Goal: Task Accomplishment & Management: Use online tool/utility

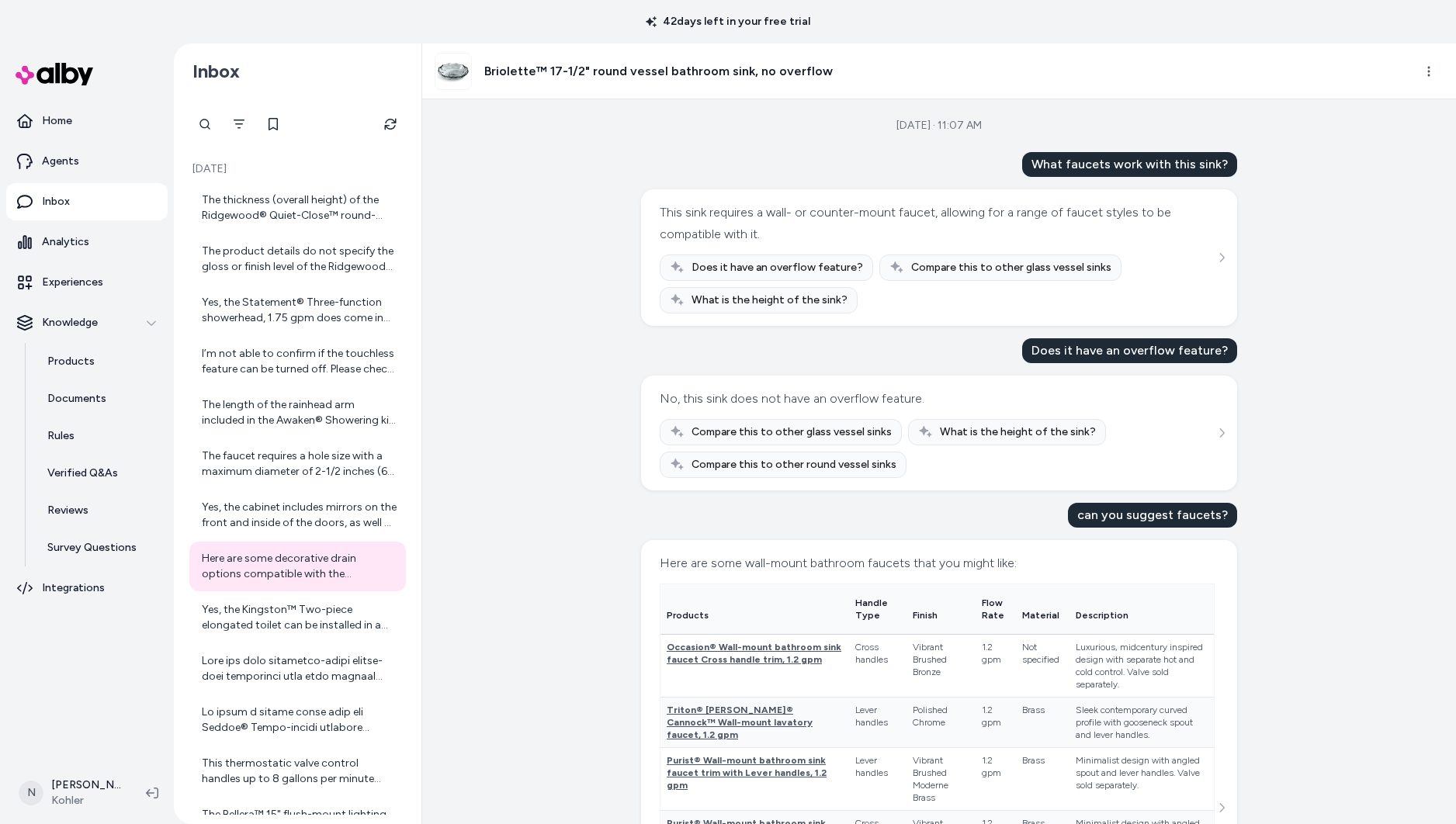
scroll to position [518, 0]
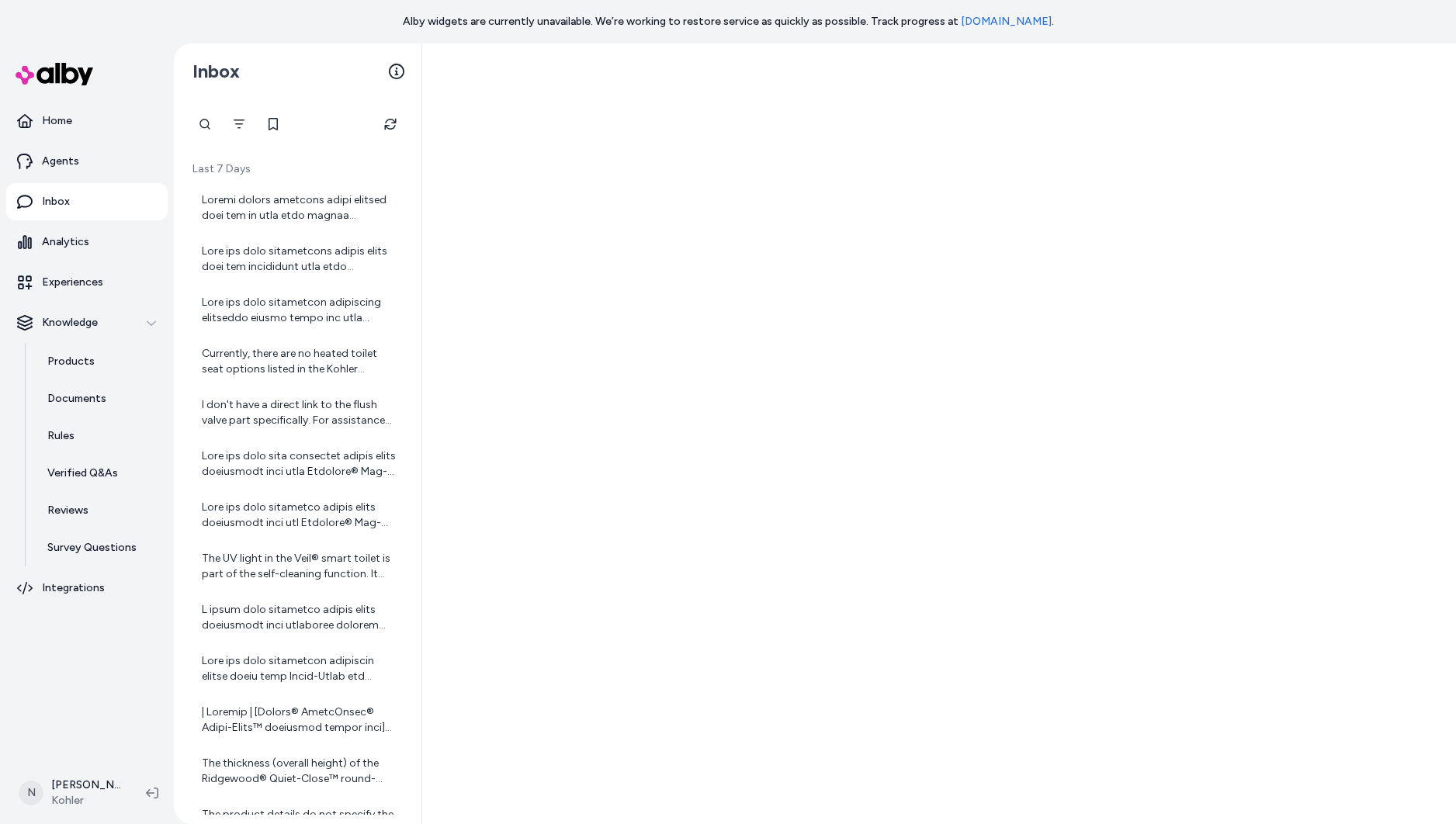
click at [1009, 21] on link "status.alby.com" at bounding box center [1006, 21] width 91 height 13
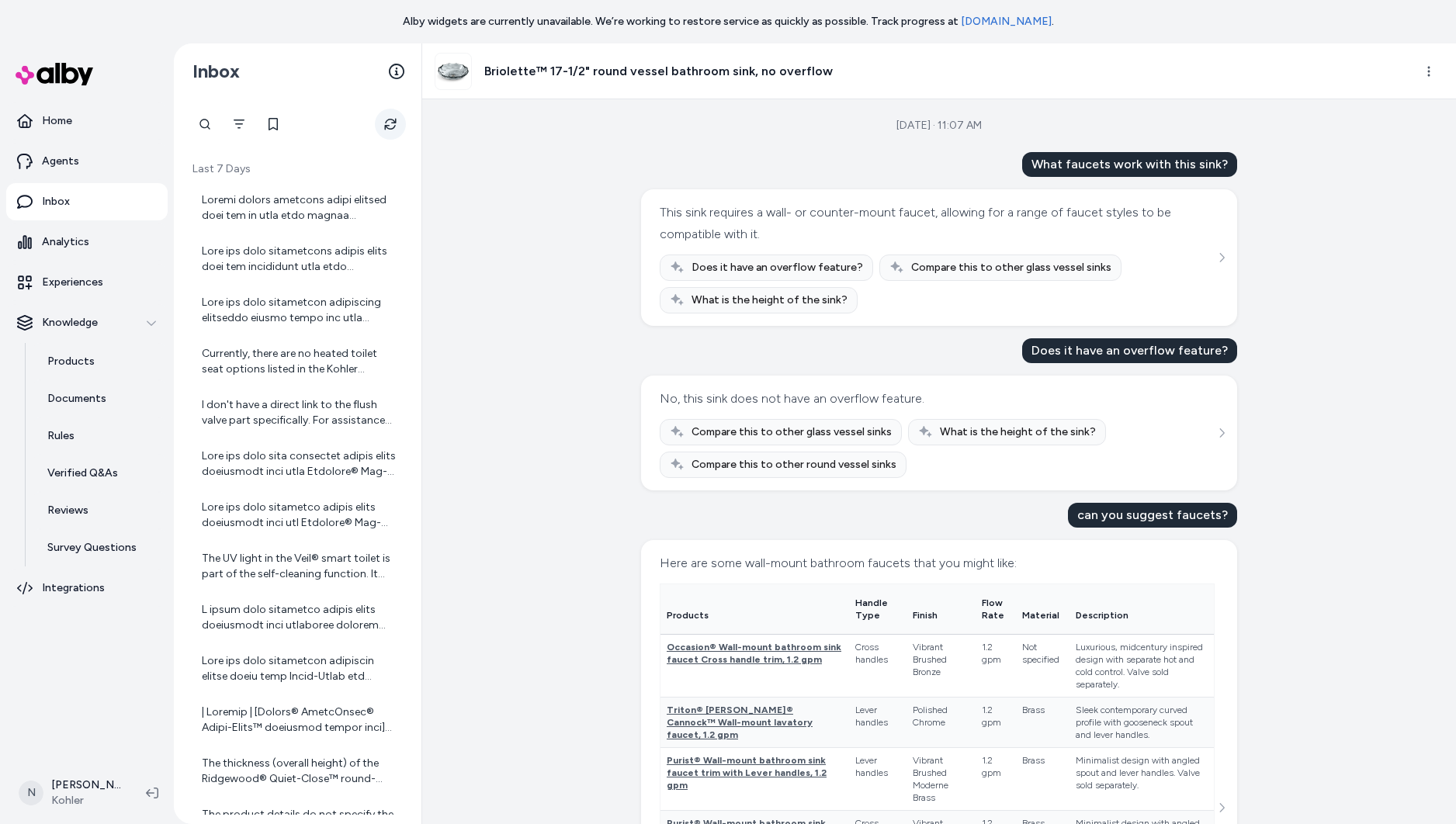
click at [390, 120] on icon "Refresh" at bounding box center [390, 124] width 12 height 12
click at [301, 213] on div at bounding box center [299, 208] width 195 height 31
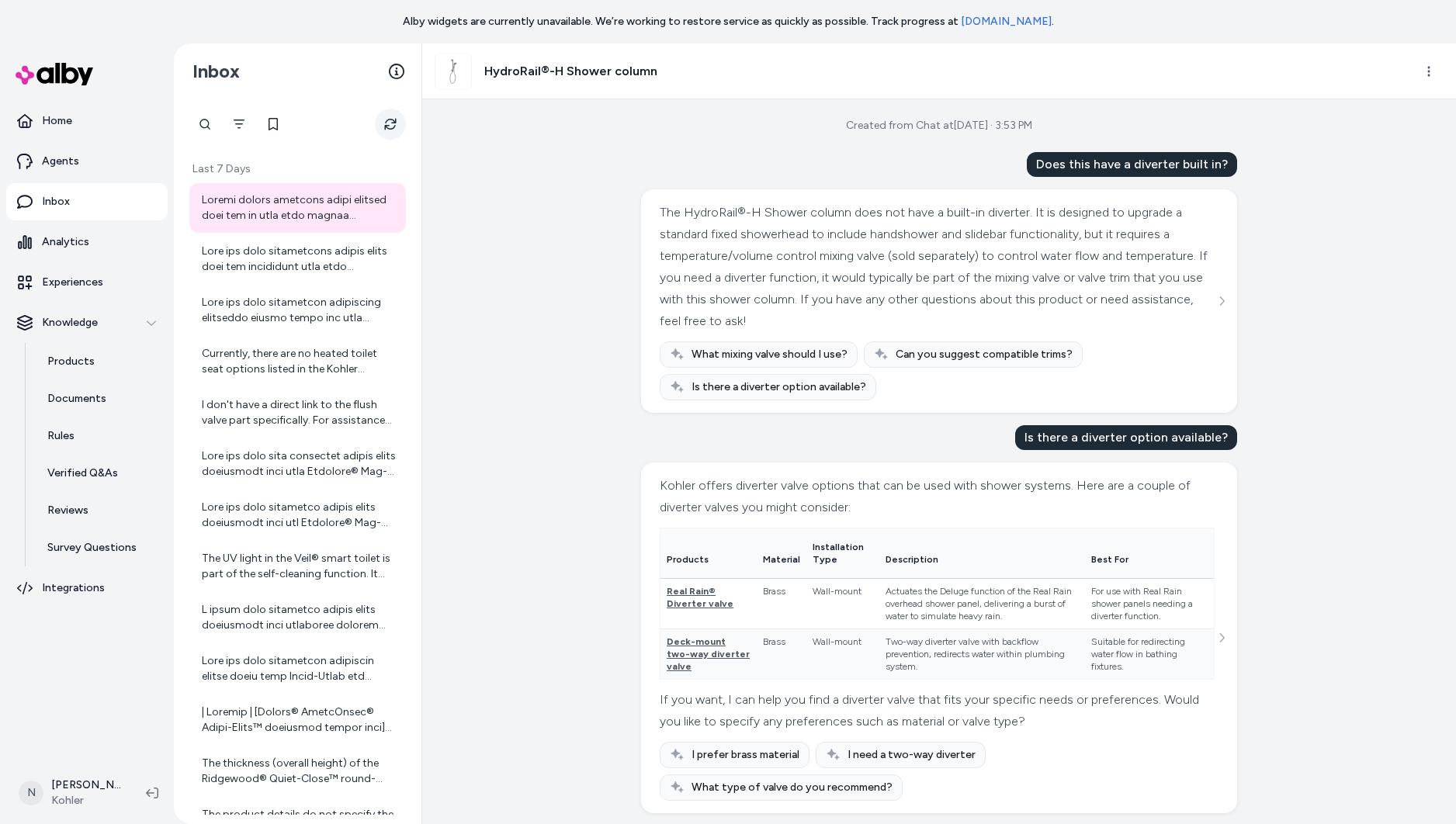
click at [389, 133] on button "Refresh" at bounding box center [390, 124] width 31 height 31
click at [389, 127] on icon "Refresh" at bounding box center [390, 124] width 12 height 12
click at [60, 130] on link "Home" at bounding box center [87, 121] width 162 height 37
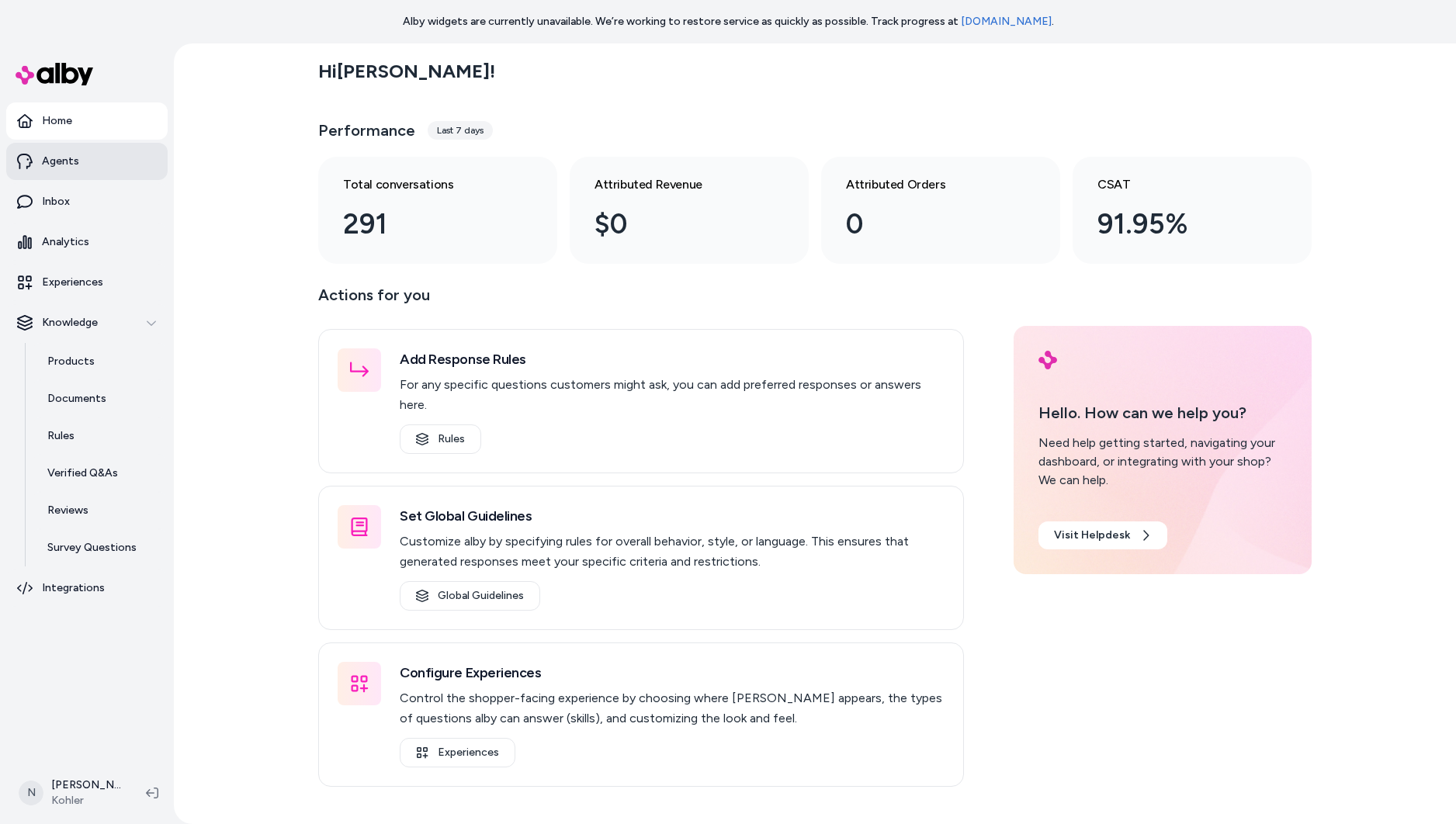
click at [72, 169] on p "Agents" at bounding box center [61, 162] width 37 height 16
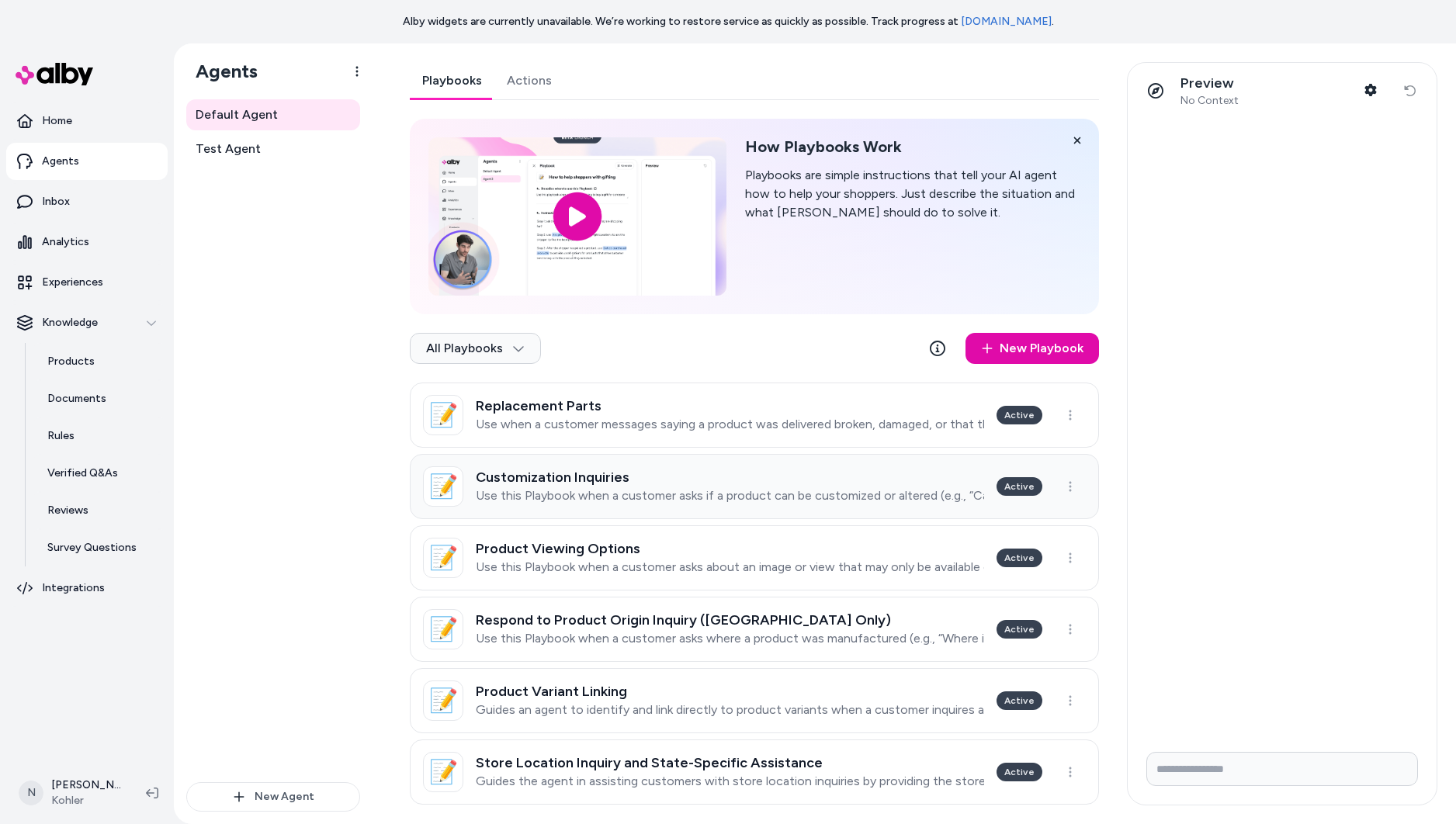
click at [716, 486] on div "Customization Inquiries Use this Playbook when a customer asks if a product can…" at bounding box center [730, 487] width 508 height 34
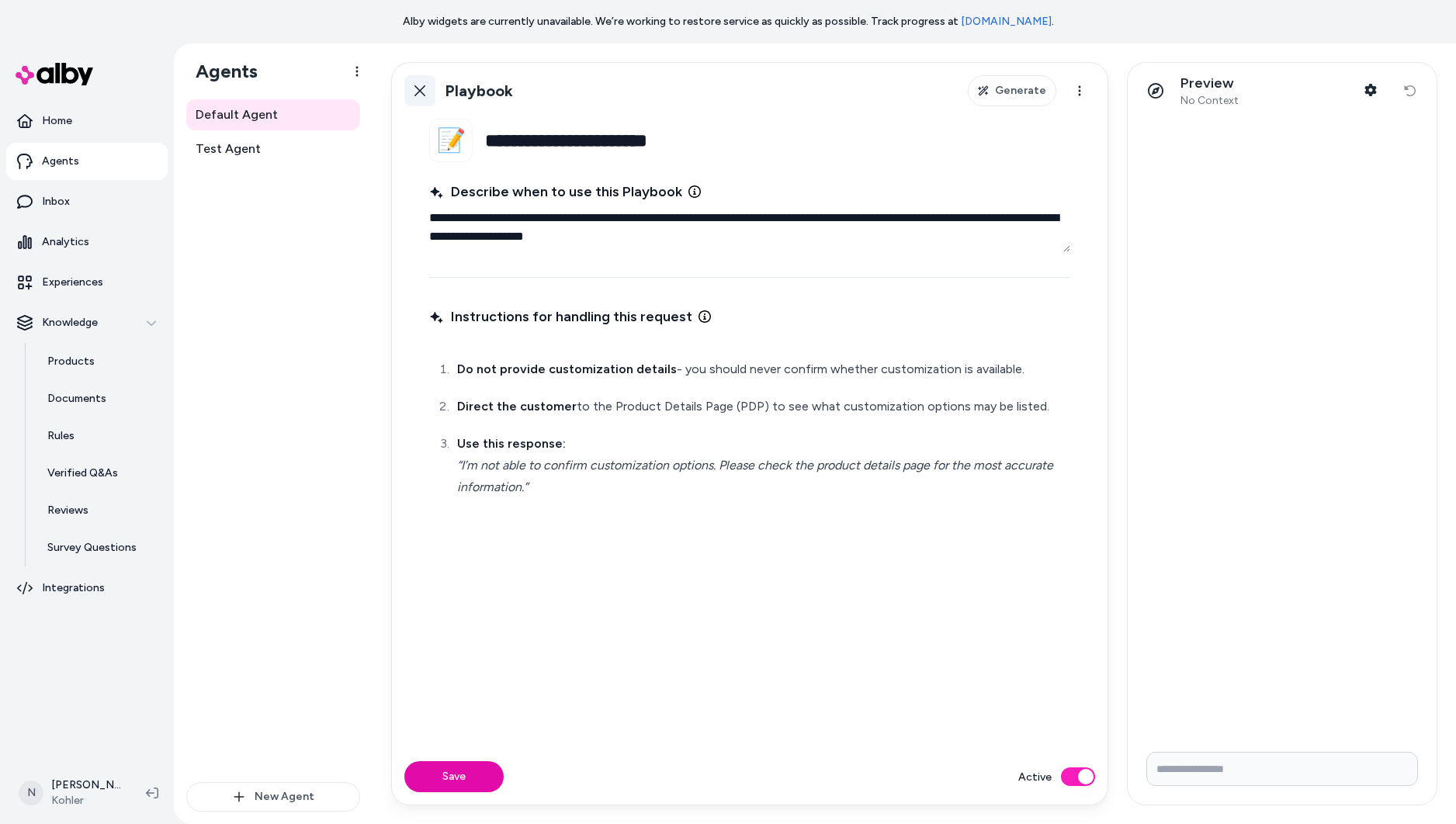
click at [415, 87] on icon at bounding box center [420, 91] width 12 height 12
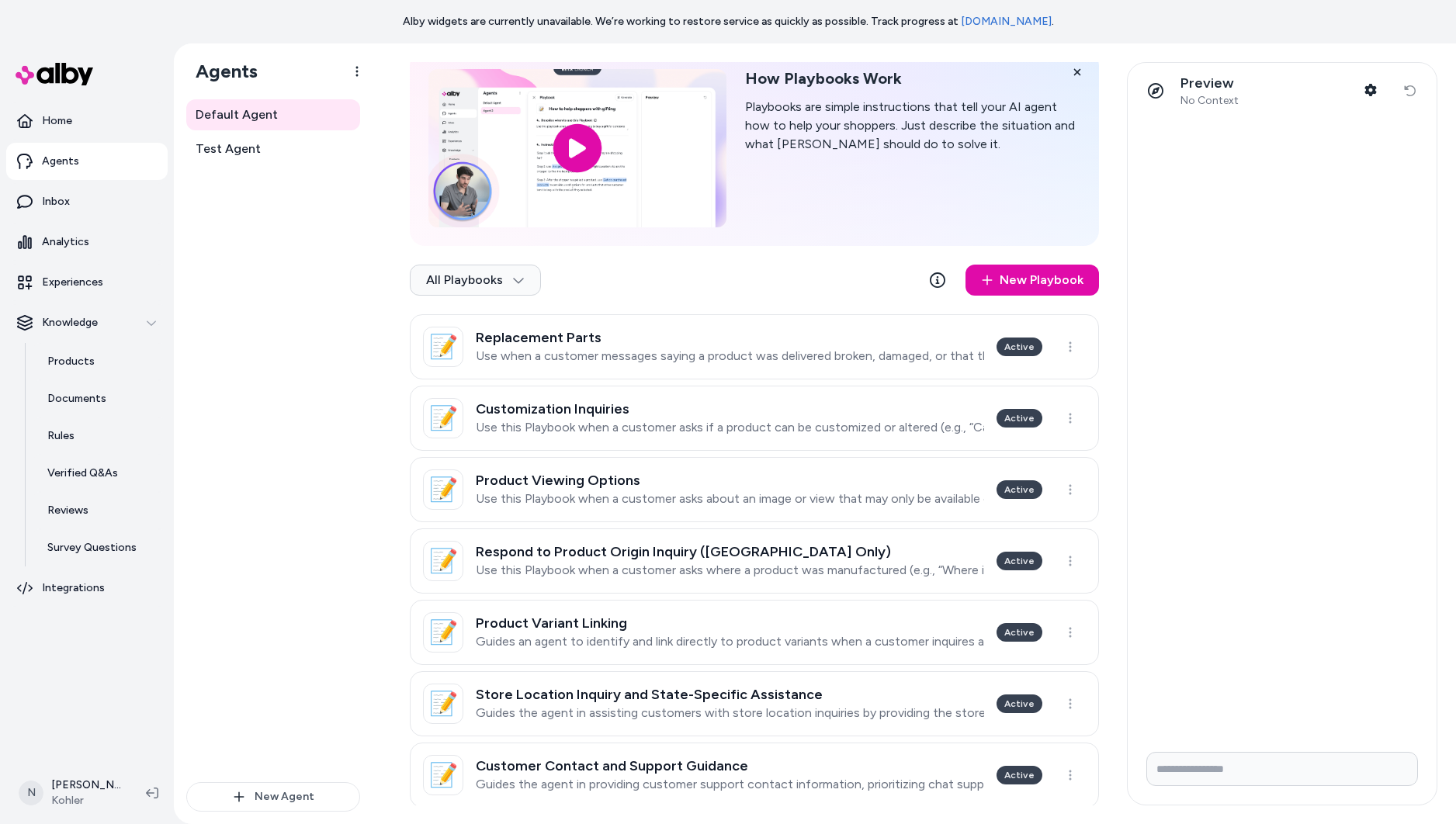
scroll to position [161, 0]
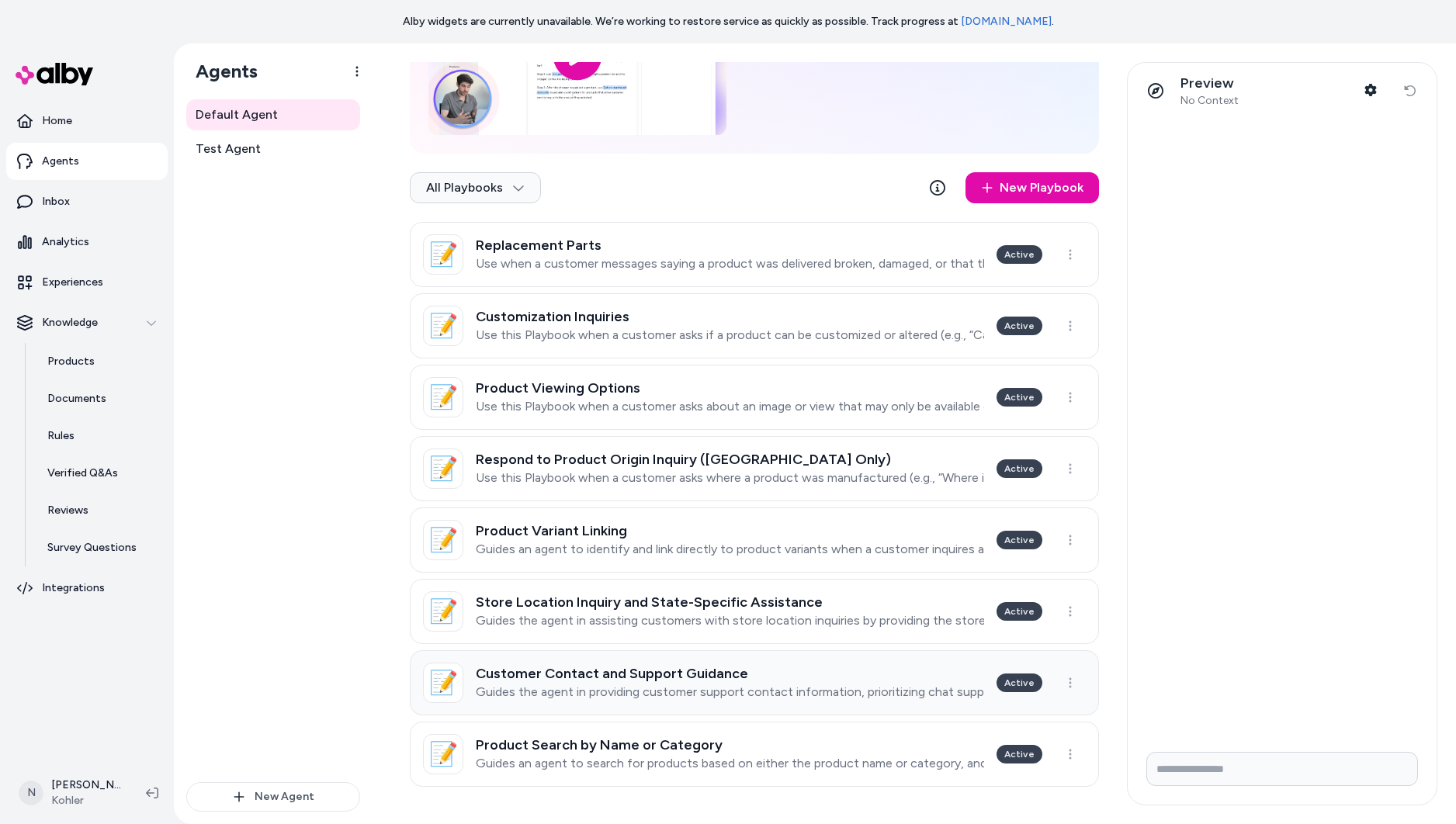
click at [899, 678] on h3 "Customer Contact and Support Guidance" at bounding box center [730, 673] width 508 height 16
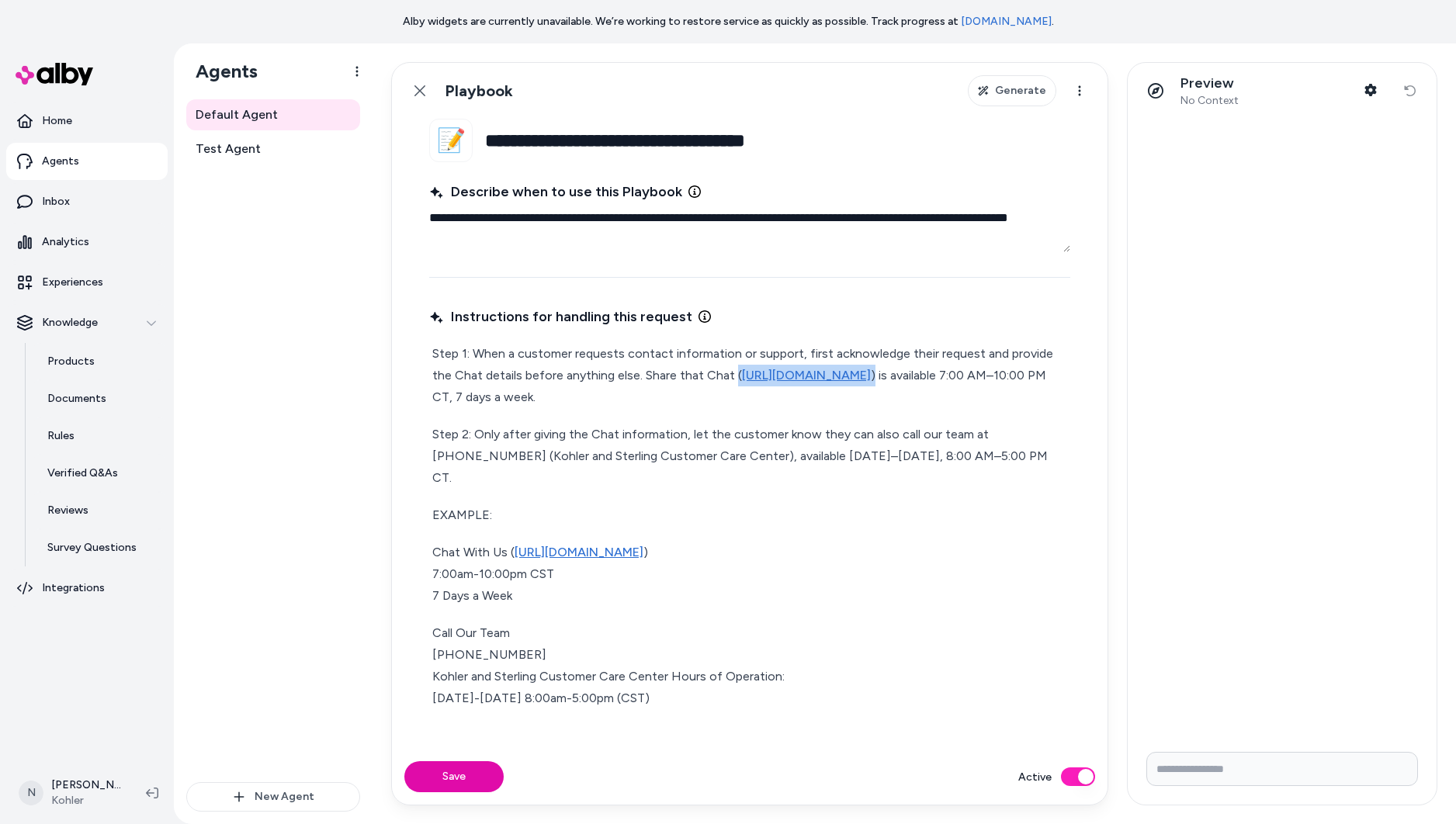
drag, startPoint x: 732, startPoint y: 371, endPoint x: 898, endPoint y: 370, distance: 166.0
click at [898, 370] on p "Step 1: When a customer requests contact information or support, first acknowle…" at bounding box center [749, 375] width 635 height 65
type textarea "*"
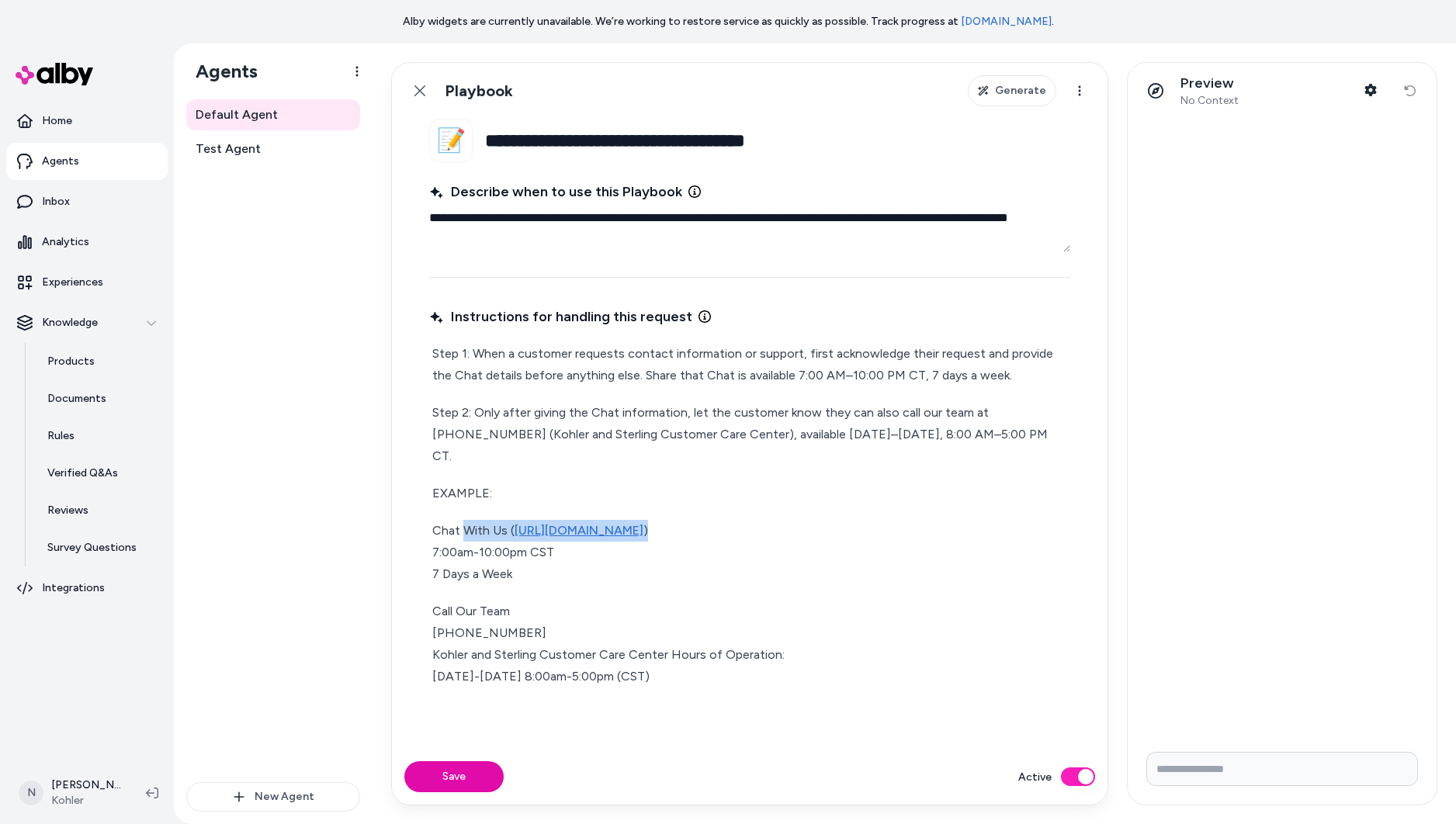
drag, startPoint x: 706, startPoint y: 504, endPoint x: 463, endPoint y: 502, distance: 243.0
click at [463, 520] on p "Chat With Us ( https://assist.kohler.com/en ) 7:00am-10:00pm CST 7 Days a Week" at bounding box center [749, 553] width 635 height 65
drag, startPoint x: 472, startPoint y: 633, endPoint x: 538, endPoint y: 631, distance: 66.0
click at [538, 631] on p "Call Our Team 1-800-456-4537 Kohler and Sterling Customer Care Center Hours of …" at bounding box center [749, 644] width 635 height 87
click at [476, 784] on button "Save" at bounding box center [454, 777] width 100 height 31
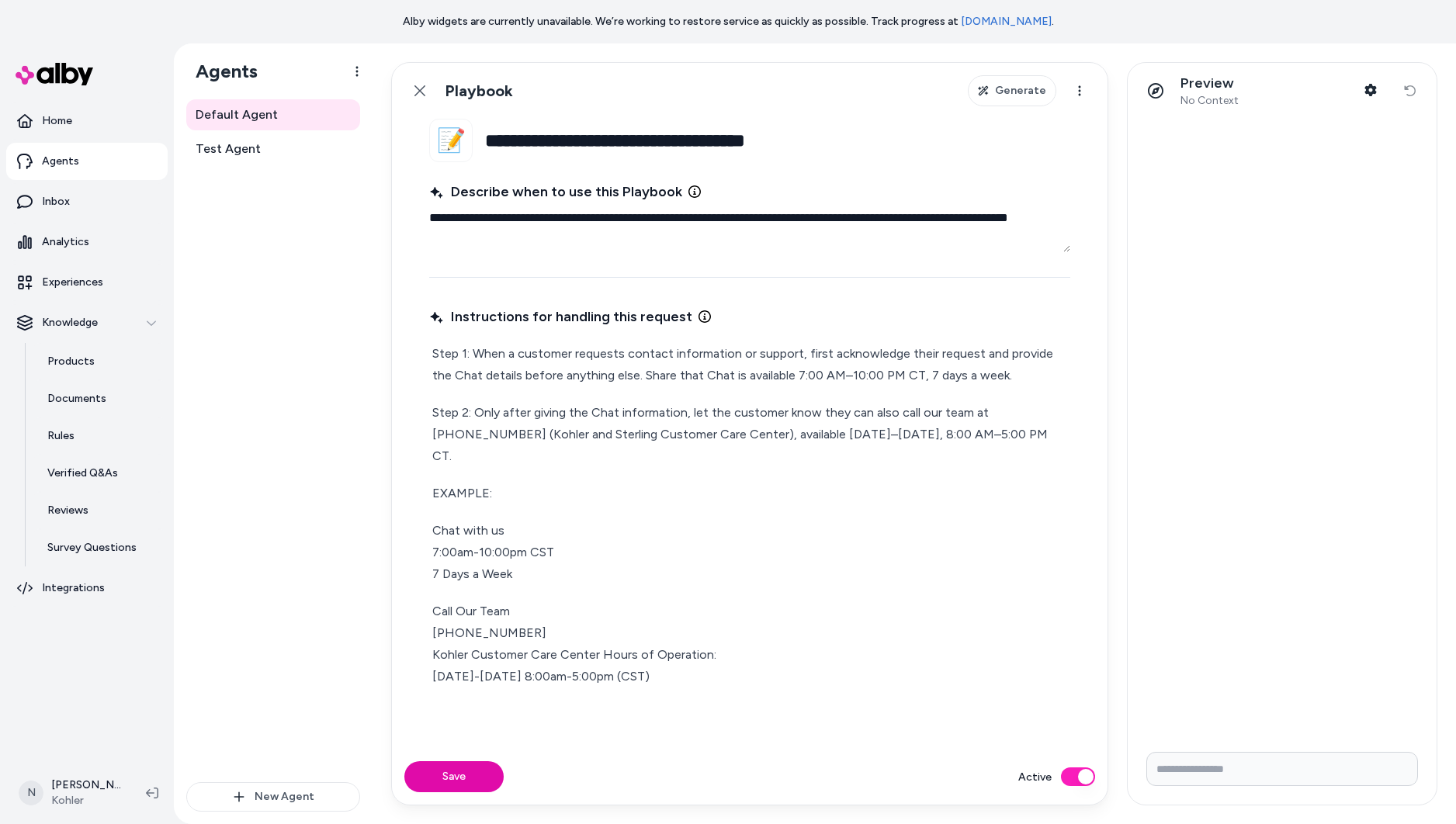
drag, startPoint x: 1283, startPoint y: 784, endPoint x: 1280, endPoint y: 772, distance: 12.4
click at [1283, 784] on input "Write your prompt here" at bounding box center [1281, 769] width 271 height 34
click at [1370, 93] on icon "button" at bounding box center [1370, 90] width 12 height 12
type textarea "*"
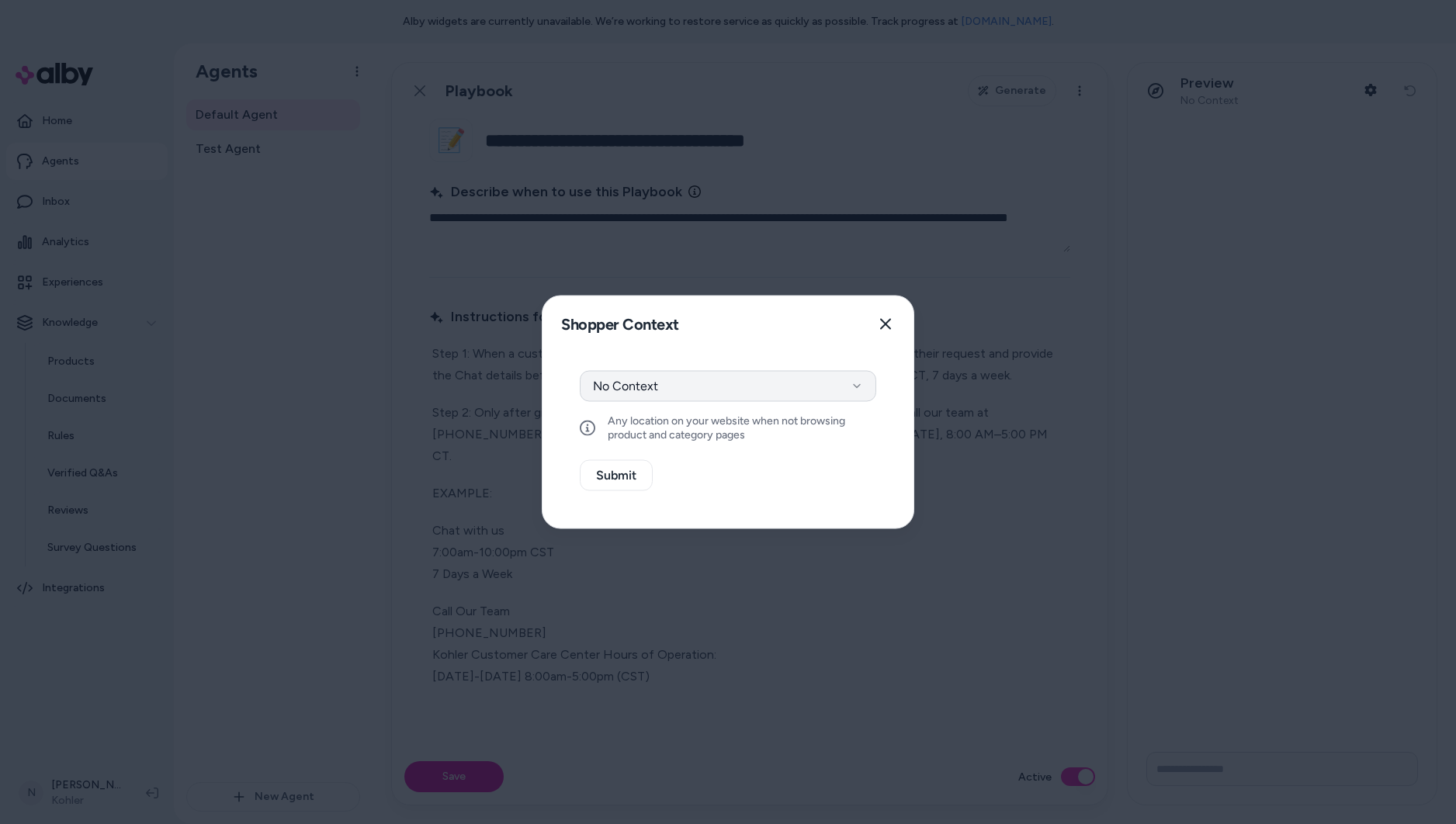
click at [776, 389] on button "No Context" at bounding box center [728, 386] width 296 height 31
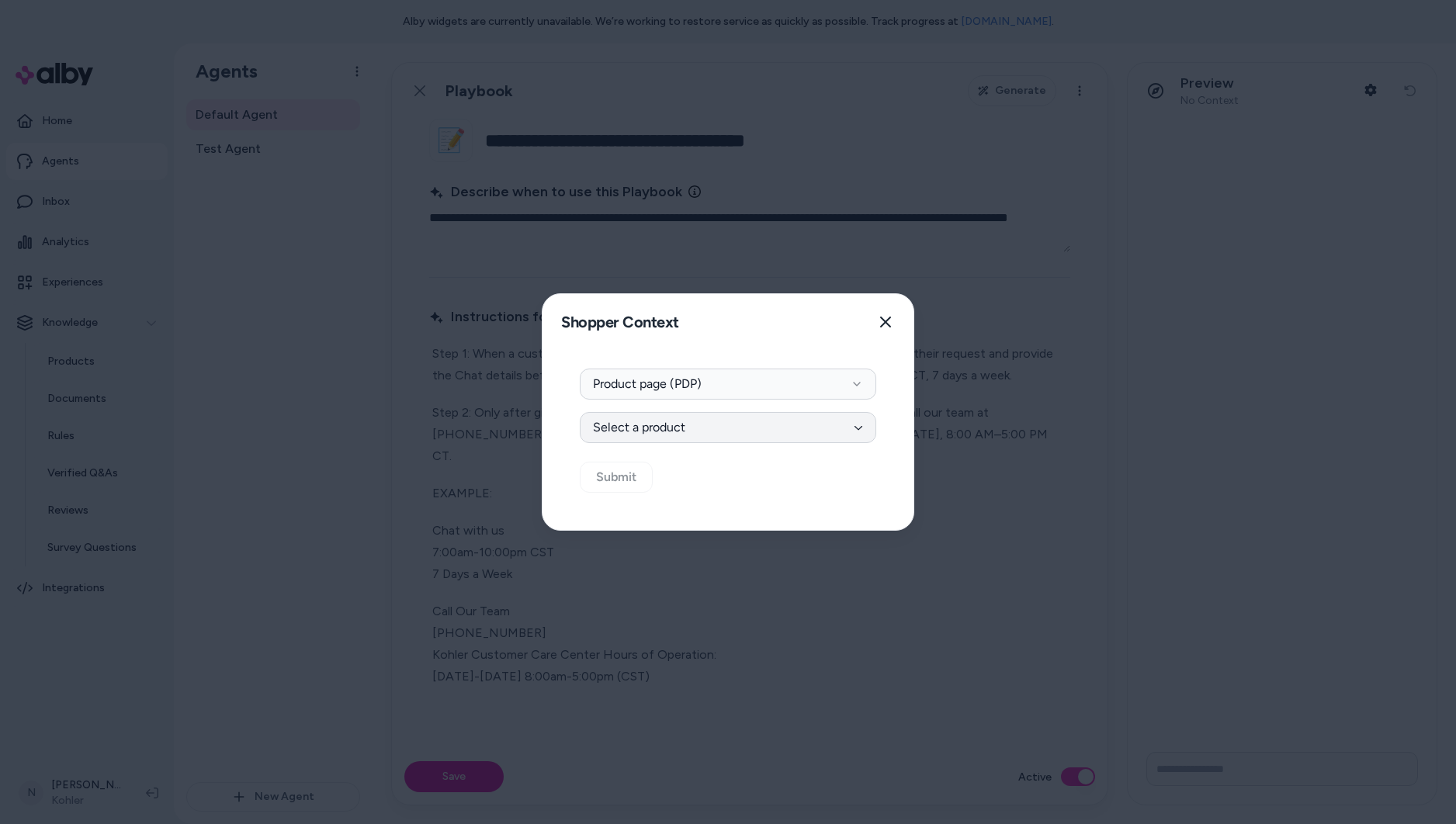
click at [700, 434] on button "Select a product" at bounding box center [728, 428] width 296 height 31
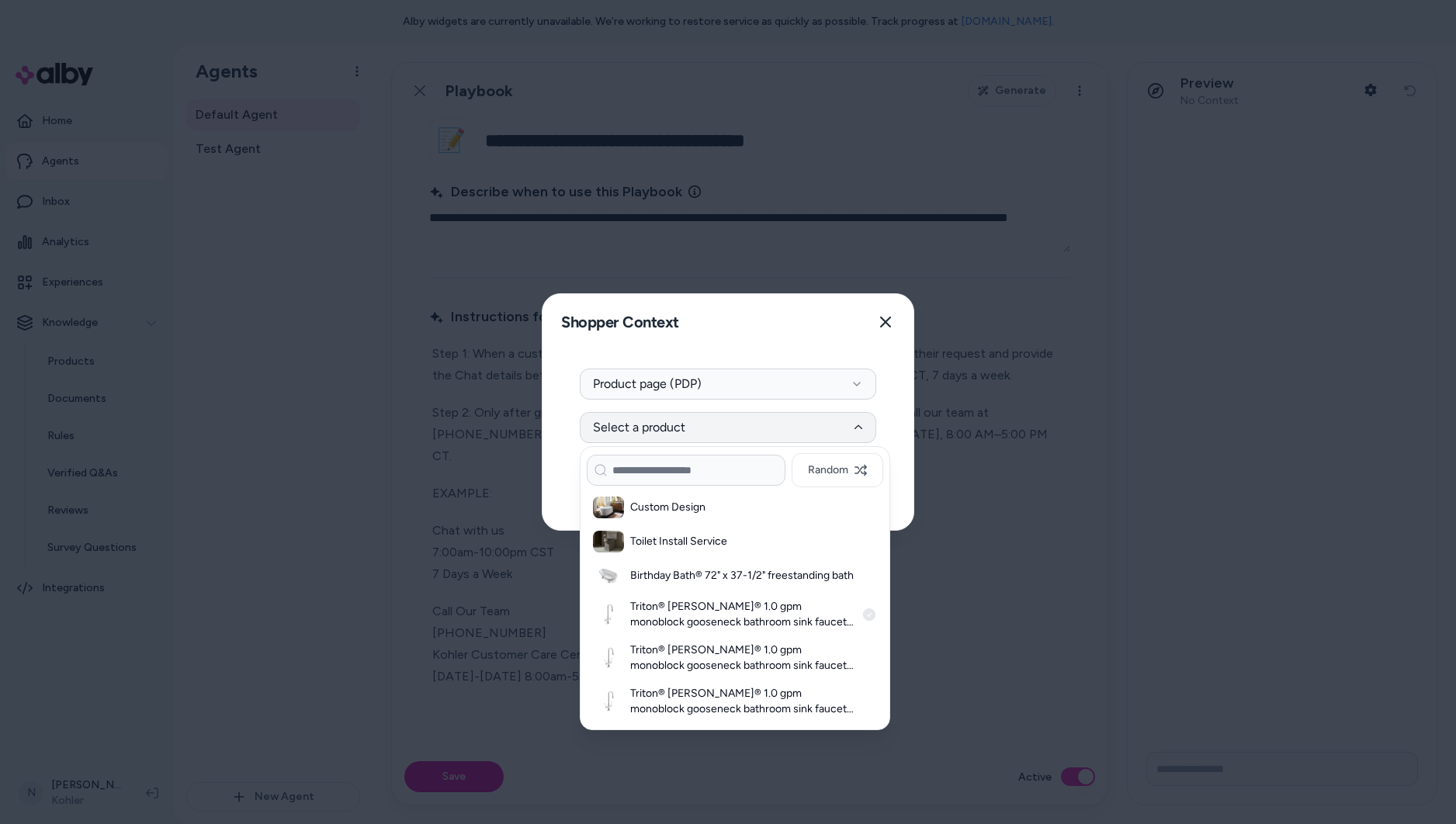
click at [704, 611] on h3 "Triton® Bowe® 1.0 gpm monoblock gooseneck bathroom sink faucet with aerated flo…" at bounding box center [742, 615] width 225 height 31
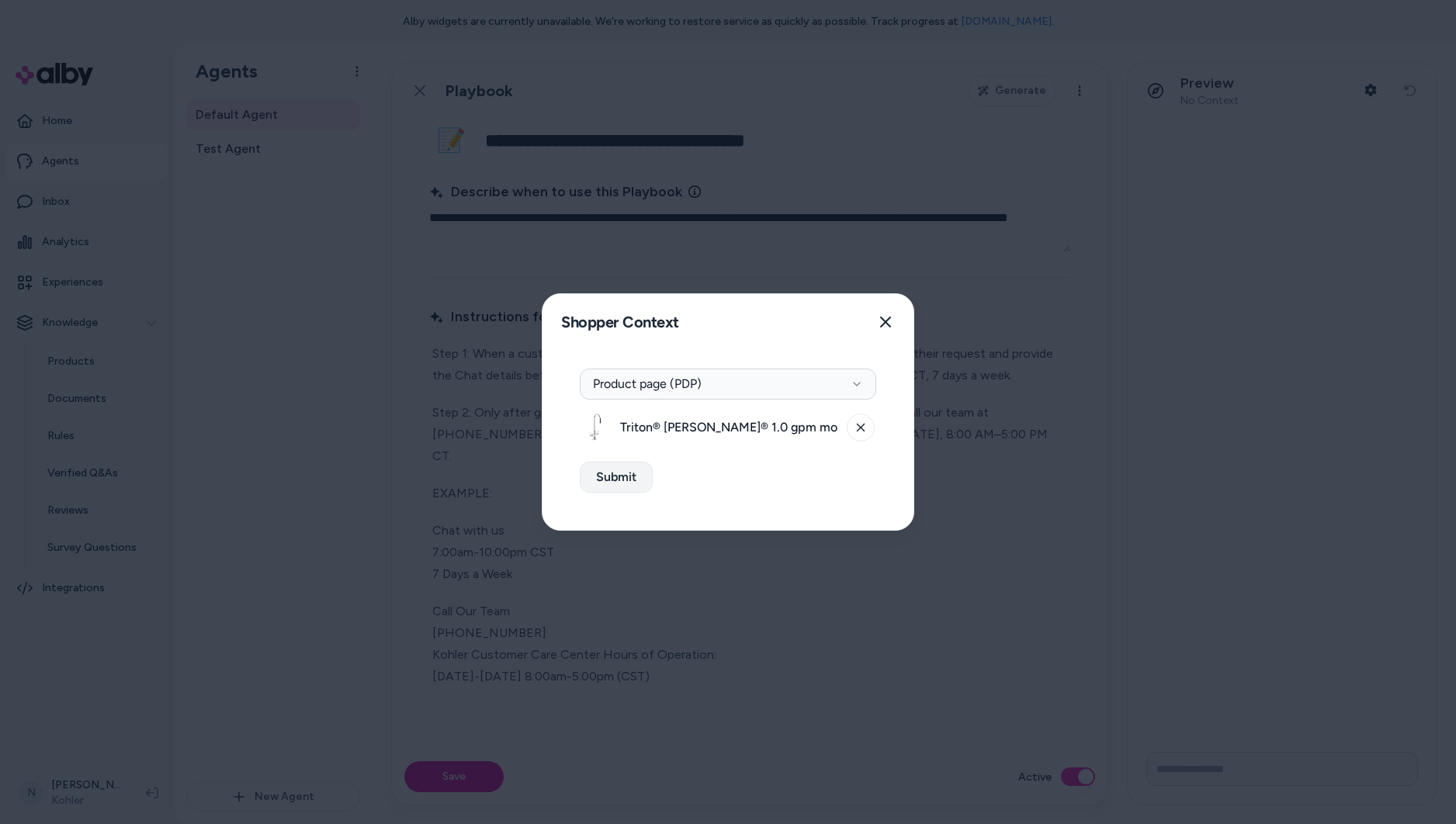
click at [623, 480] on button "Submit" at bounding box center [616, 477] width 73 height 31
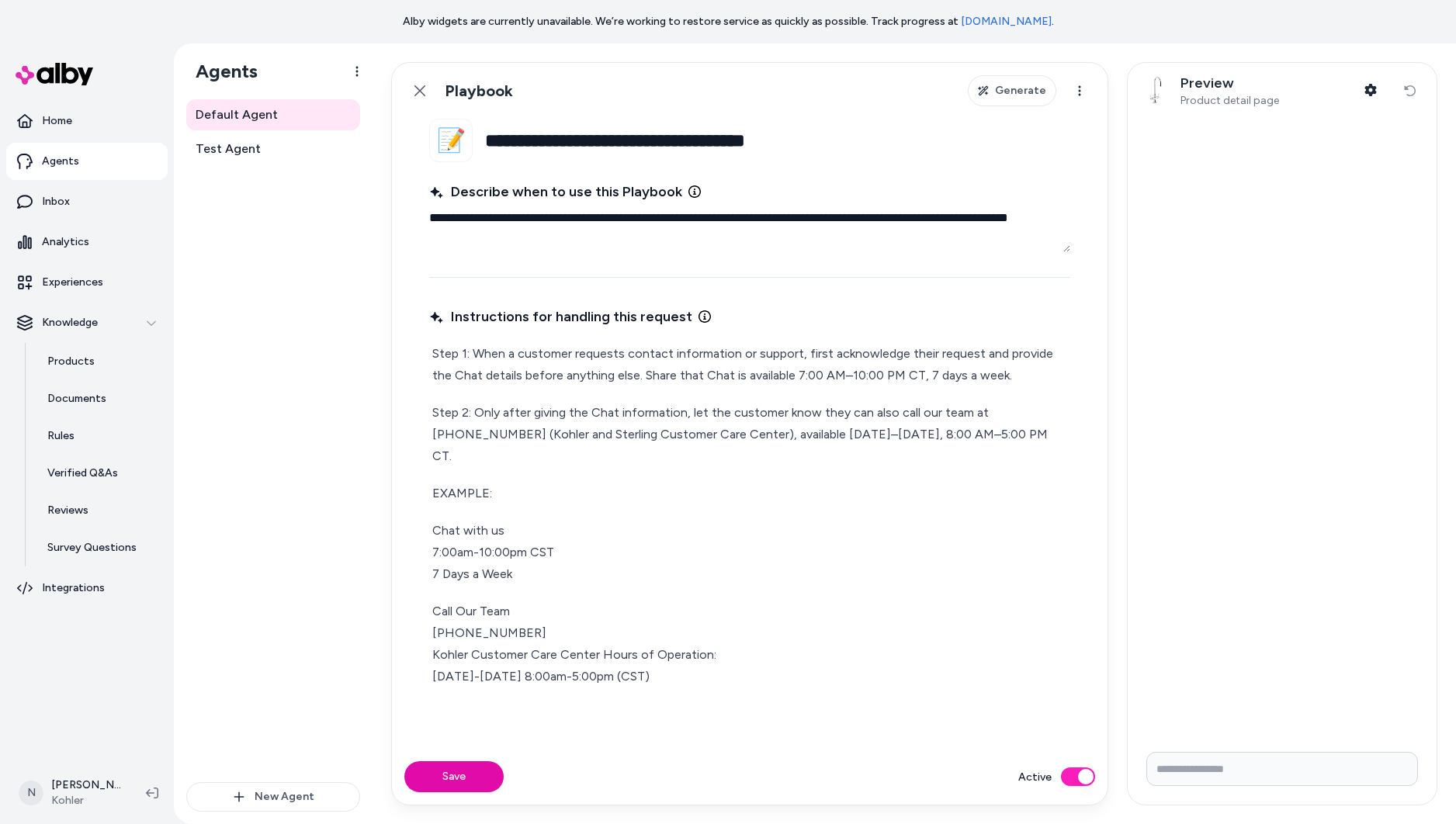
click at [1245, 770] on input "Write your prompt here" at bounding box center [1281, 769] width 271 height 34
type input "*"
type input "**********"
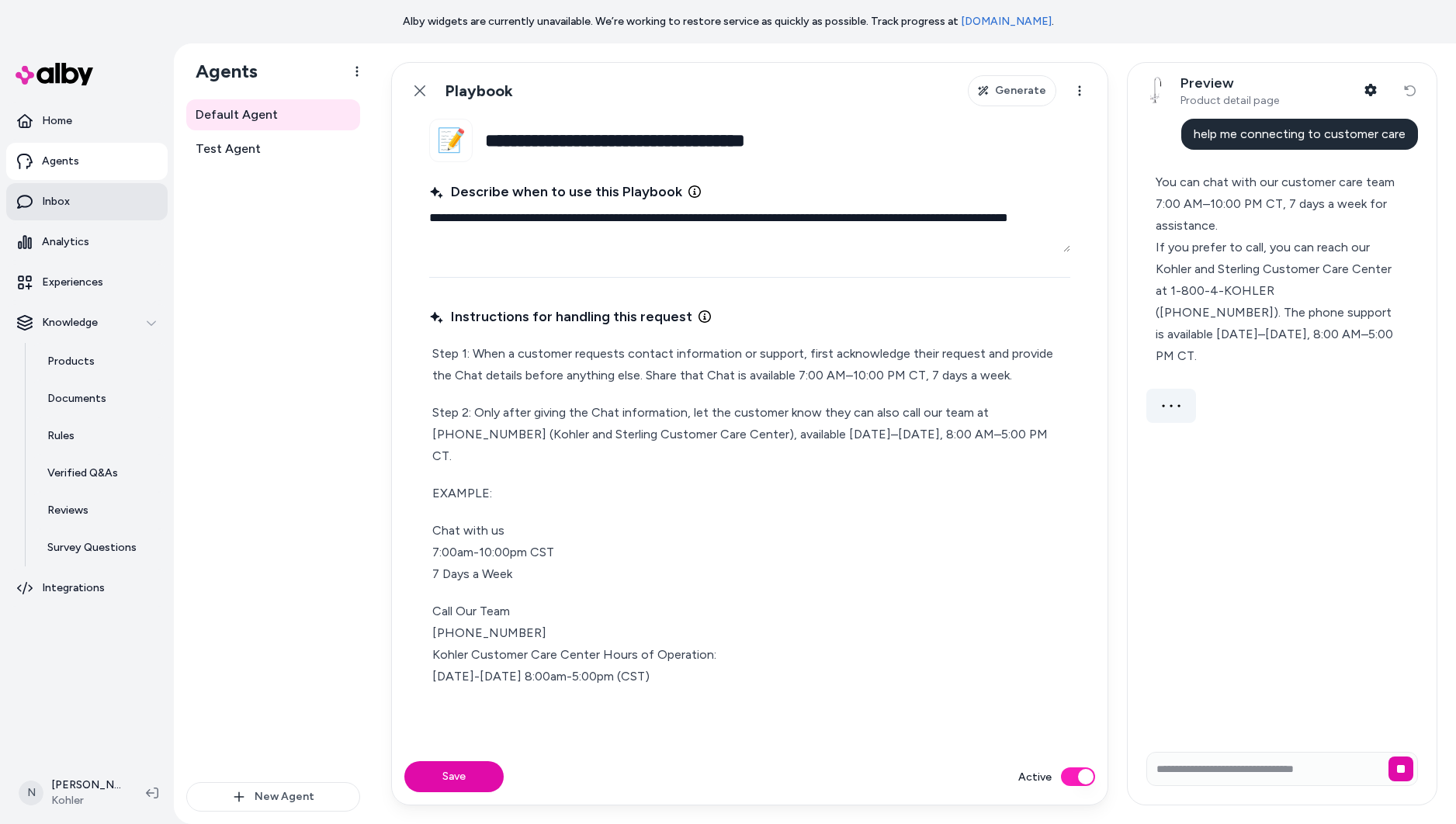
click at [76, 204] on link "Inbox" at bounding box center [87, 202] width 162 height 37
